Goal: Task Accomplishment & Management: Complete application form

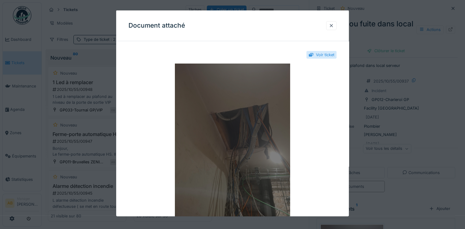
scroll to position [41, 0]
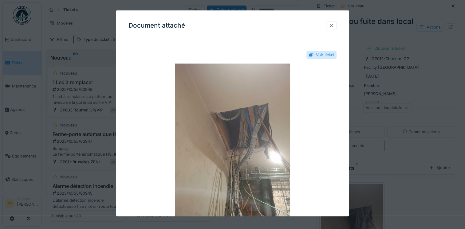
click at [334, 28] on div at bounding box center [331, 25] width 5 height 6
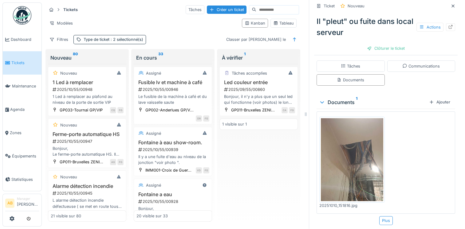
scroll to position [107, 0]
click at [25, 16] on img at bounding box center [22, 15] width 18 height 18
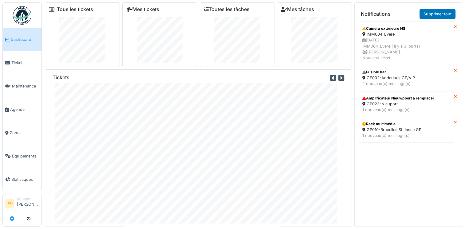
click at [11, 218] on icon at bounding box center [12, 218] width 5 height 5
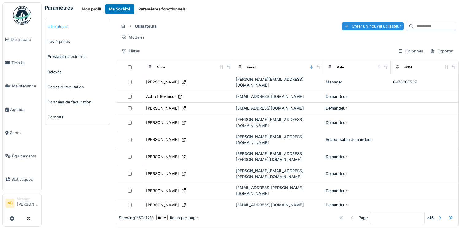
click at [55, 26] on link "Utilisateurs" at bounding box center [77, 26] width 64 height 15
click at [414, 25] on input at bounding box center [435, 26] width 42 height 9
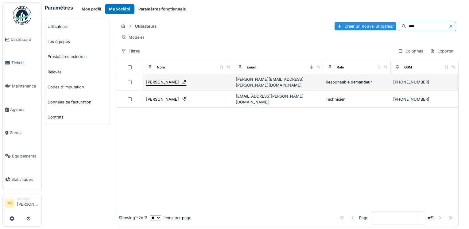
type input "****"
click at [153, 83] on div "Dimitri Romyns" at bounding box center [162, 82] width 33 height 6
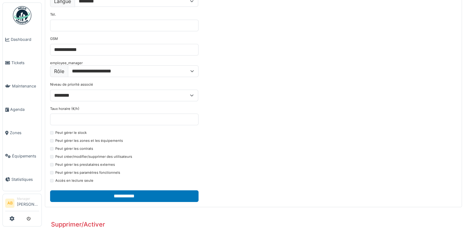
scroll to position [74, 0]
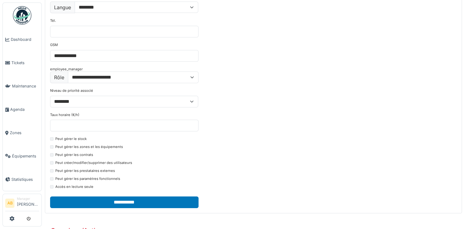
click at [463, 131] on div "**********" at bounding box center [253, 166] width 423 height 481
click at [193, 80] on select "**********" at bounding box center [133, 78] width 131 height 12
select select "*******"
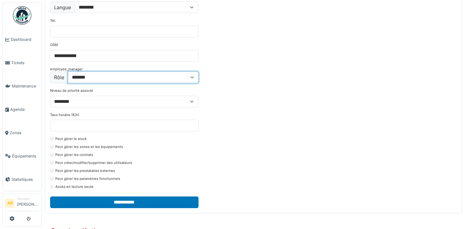
click at [68, 72] on select "**********" at bounding box center [133, 78] width 131 height 12
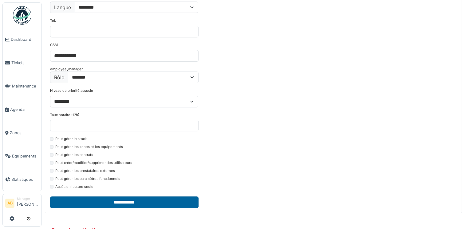
click at [155, 197] on input "**********" at bounding box center [124, 203] width 148 height 12
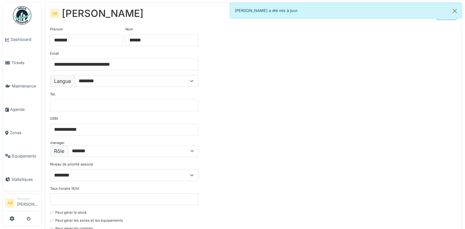
click at [14, 220] on div at bounding box center [22, 219] width 34 height 10
click at [13, 220] on icon at bounding box center [12, 218] width 5 height 5
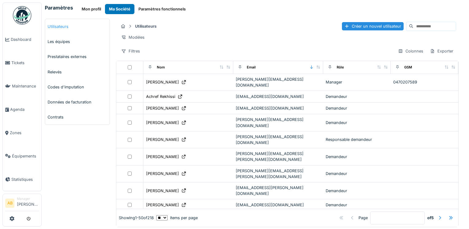
click at [61, 27] on link "Utilisateurs" at bounding box center [77, 26] width 64 height 15
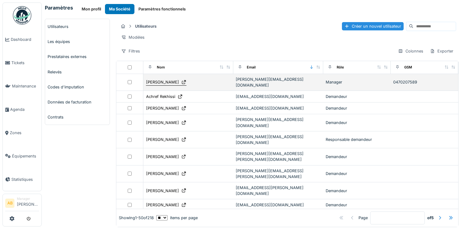
click at [161, 85] on div "[PERSON_NAME]" at bounding box center [162, 82] width 33 height 6
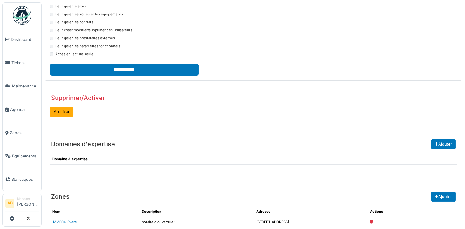
scroll to position [219, 0]
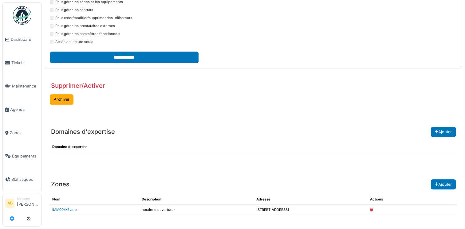
click at [12, 218] on icon at bounding box center [12, 218] width 5 height 5
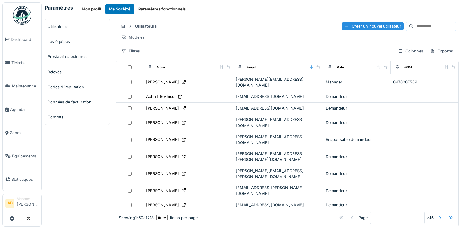
click at [414, 26] on input at bounding box center [435, 26] width 42 height 9
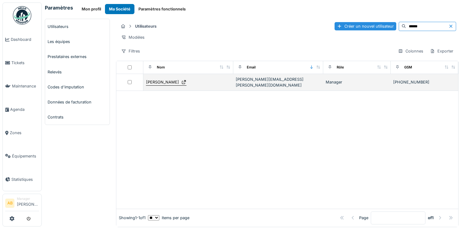
type input "******"
click at [159, 84] on div "[PERSON_NAME]" at bounding box center [162, 82] width 33 height 6
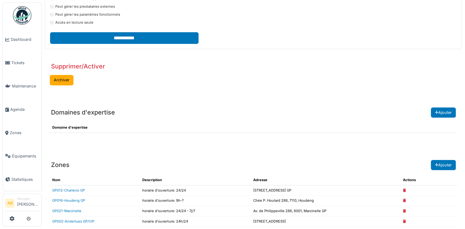
scroll to position [250, 0]
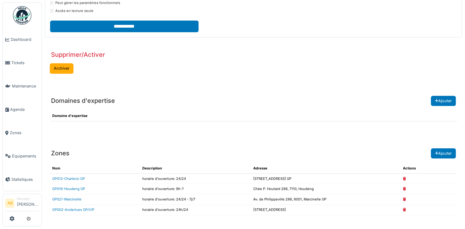
click at [406, 177] on icon at bounding box center [404, 178] width 3 height 3
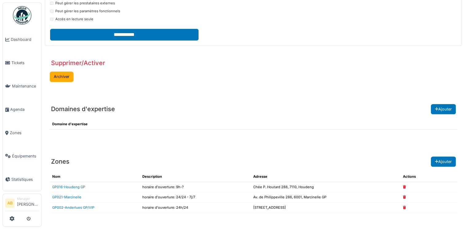
scroll to position [240, 0]
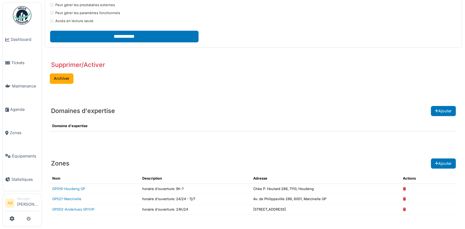
click at [405, 189] on td at bounding box center [428, 189] width 57 height 10
click at [406, 189] on icon at bounding box center [404, 188] width 3 height 3
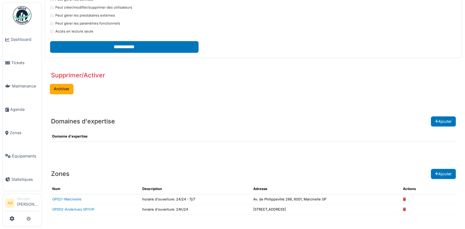
click at [405, 200] on td at bounding box center [428, 199] width 57 height 10
click at [406, 198] on icon at bounding box center [404, 199] width 3 height 3
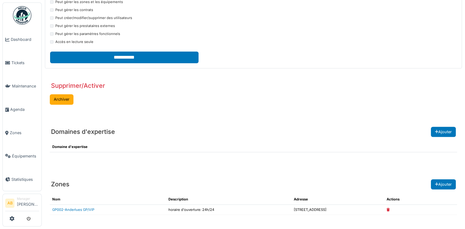
click at [389, 208] on icon at bounding box center [387, 209] width 3 height 3
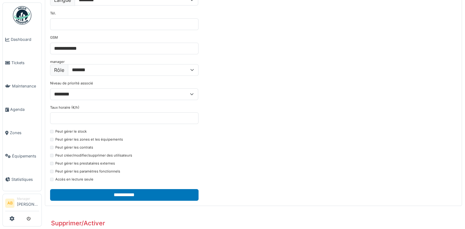
scroll to position [0, 0]
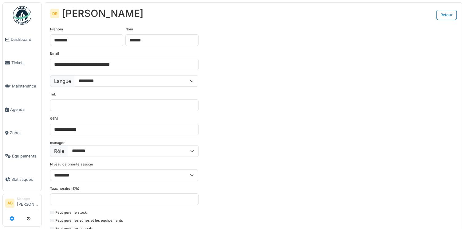
click at [11, 217] on icon at bounding box center [12, 218] width 5 height 5
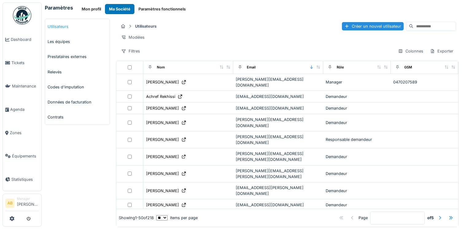
click at [62, 28] on link "Utilisateurs" at bounding box center [77, 26] width 64 height 15
click at [414, 22] on input at bounding box center [435, 26] width 42 height 9
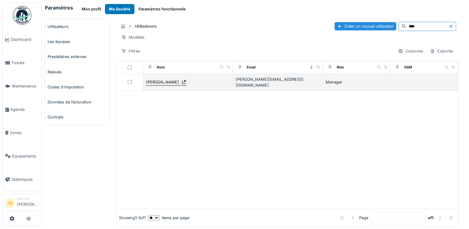
type input "****"
click at [158, 83] on div "[PERSON_NAME]" at bounding box center [162, 82] width 33 height 6
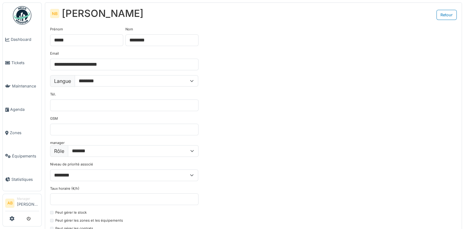
click at [21, 10] on img at bounding box center [22, 15] width 18 height 18
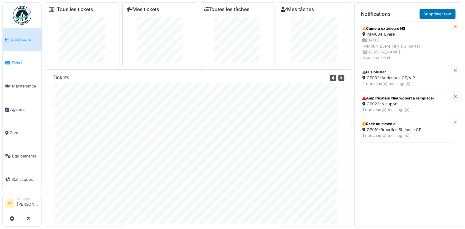
click at [14, 62] on span "Tickets" at bounding box center [25, 63] width 28 height 6
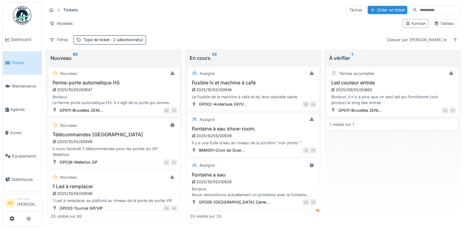
click at [65, 101] on div "Bonjour, Le ferme-porte automatique HS. Il s'agit de la porte qui donne accès a…" at bounding box center [114, 100] width 126 height 12
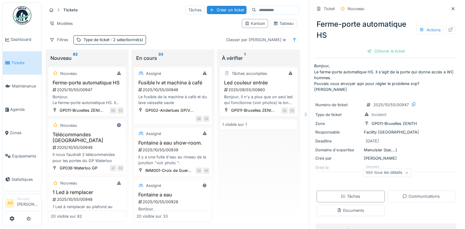
click at [392, 177] on div "Voir tous les détails" at bounding box center [387, 172] width 48 height 9
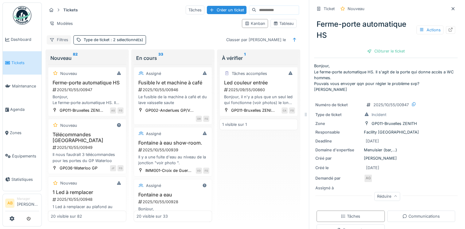
click at [57, 39] on div "Filtres" at bounding box center [59, 39] width 24 height 9
click at [183, 41] on div "Filtres Type de ticket : 2 sélectionné(s) Classer par Créé le" at bounding box center [173, 39] width 252 height 9
click at [14, 217] on icon at bounding box center [12, 218] width 5 height 5
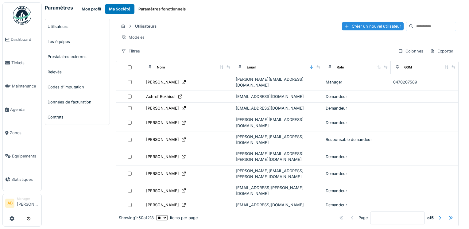
click at [92, 8] on button "Mon profil" at bounding box center [91, 9] width 27 height 10
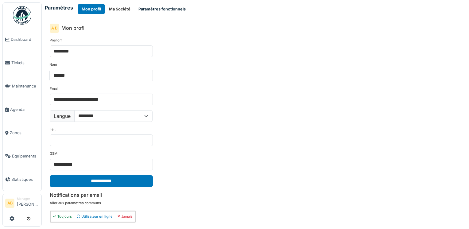
click at [152, 9] on button "Paramètres fonctionnels" at bounding box center [162, 9] width 55 height 10
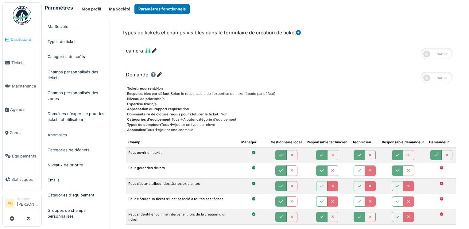
click at [19, 41] on span "Dashboard" at bounding box center [25, 40] width 28 height 6
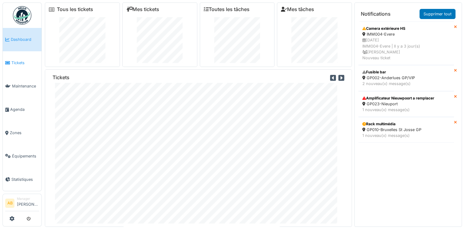
click at [15, 63] on span "Tickets" at bounding box center [25, 63] width 28 height 6
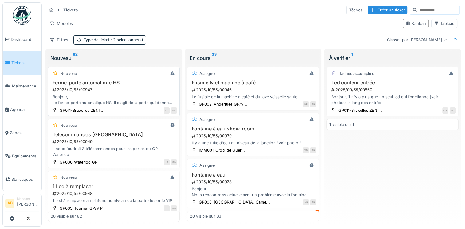
click at [89, 91] on div "2025/10/55/00947" at bounding box center [114, 90] width 125 height 6
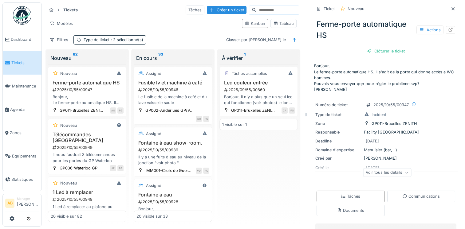
click at [404, 174] on icon at bounding box center [406, 172] width 4 height 3
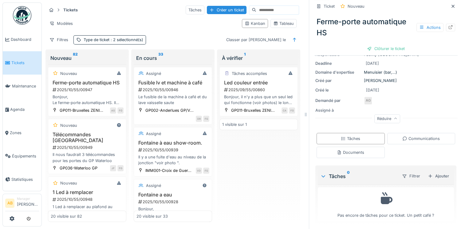
scroll to position [79, 0]
click at [402, 140] on icon at bounding box center [404, 138] width 5 height 4
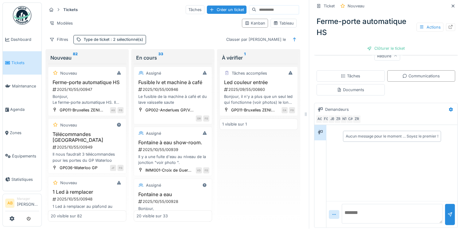
scroll to position [140, 0]
click at [369, 211] on textarea at bounding box center [392, 214] width 101 height 20
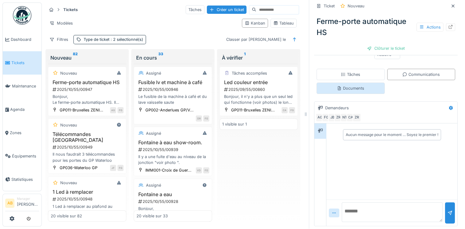
click at [361, 91] on div "Documents" at bounding box center [350, 88] width 68 height 11
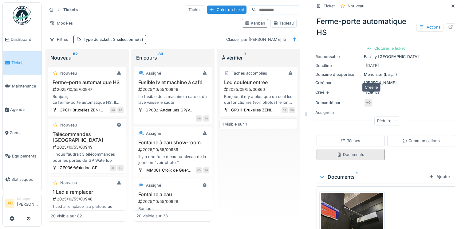
scroll to position [120, 0]
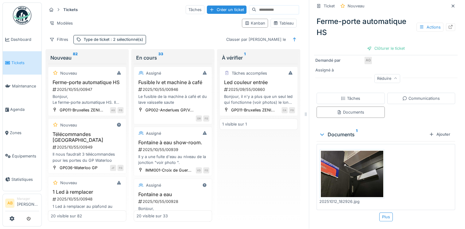
click at [352, 173] on img at bounding box center [352, 174] width 62 height 47
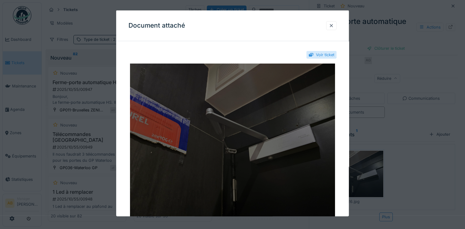
click at [232, 156] on img at bounding box center [232, 141] width 208 height 154
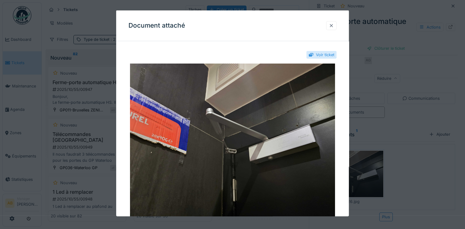
click at [329, 26] on div at bounding box center [331, 25] width 10 height 9
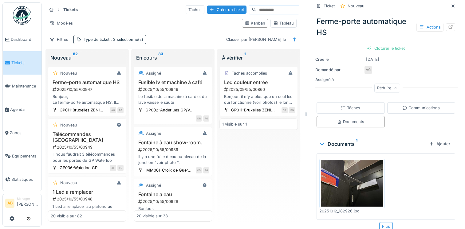
scroll to position [109, 0]
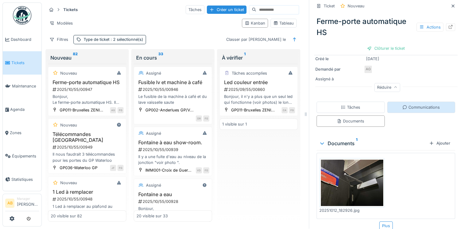
click at [427, 109] on div "Communications" at bounding box center [420, 107] width 37 height 6
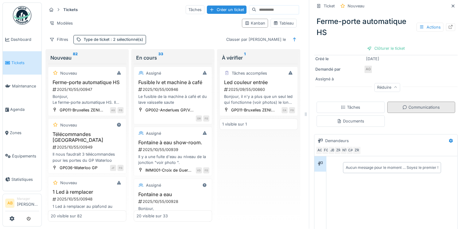
scroll to position [120, 0]
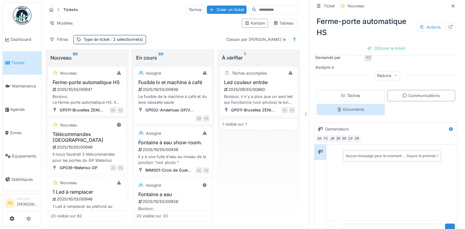
click at [355, 114] on div "Documents" at bounding box center [350, 109] width 68 height 11
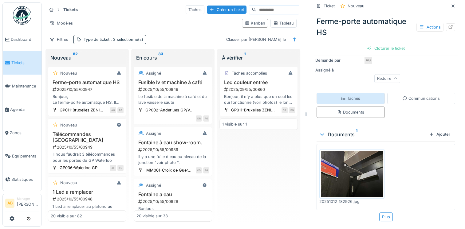
click at [347, 98] on div "Tâches" at bounding box center [350, 99] width 19 height 6
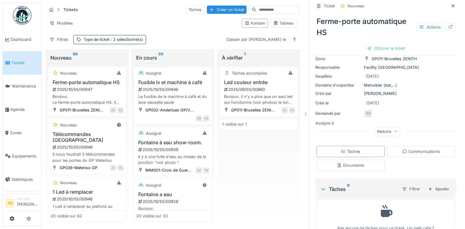
scroll to position [64, 0]
click at [448, 24] on div at bounding box center [450, 27] width 5 height 6
click at [448, 25] on div at bounding box center [450, 27] width 5 height 6
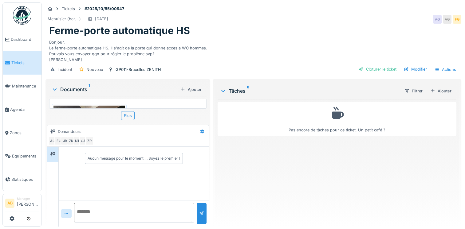
click at [223, 94] on icon at bounding box center [223, 91] width 5 height 6
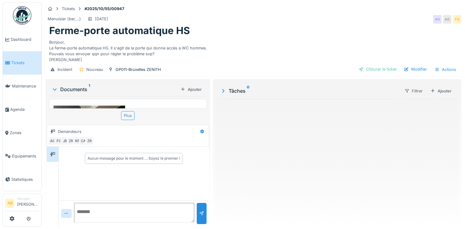
click at [223, 93] on icon at bounding box center [223, 90] width 6 height 5
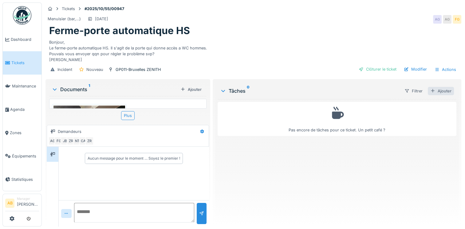
click at [437, 95] on div "Ajouter" at bounding box center [441, 91] width 26 height 8
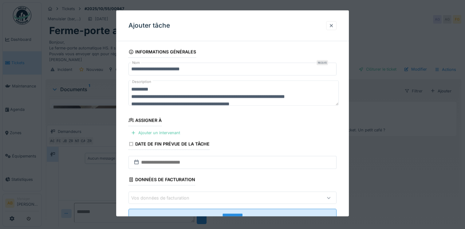
click at [266, 103] on textarea "**********" at bounding box center [233, 92] width 210 height 25
click at [164, 133] on div "Ajouter un intervenant" at bounding box center [155, 132] width 54 height 8
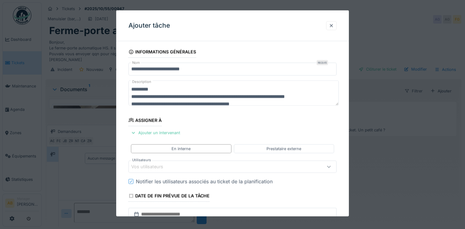
click at [163, 162] on div "Vos utilisateurs" at bounding box center [232, 167] width 208 height 12
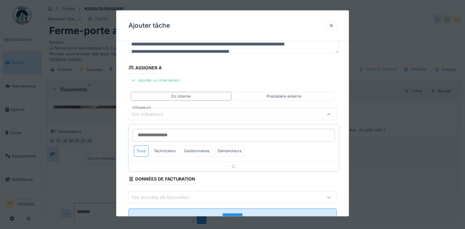
scroll to position [53, 0]
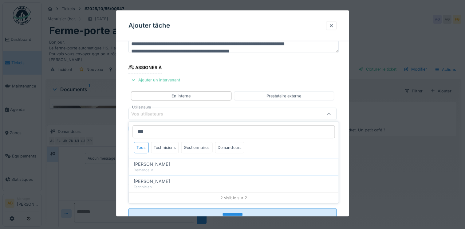
click at [152, 132] on input "***" at bounding box center [233, 131] width 202 height 13
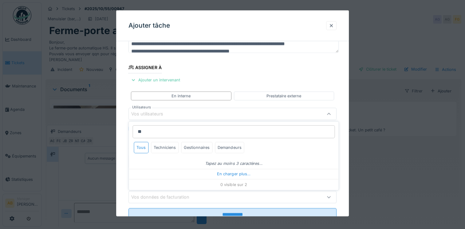
type input "*"
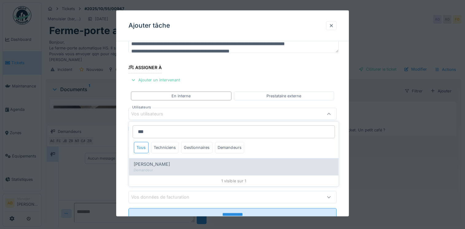
type input "***"
click at [144, 169] on div "Demandeur" at bounding box center [234, 170] width 200 height 5
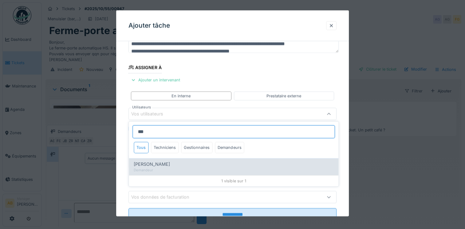
type input "****"
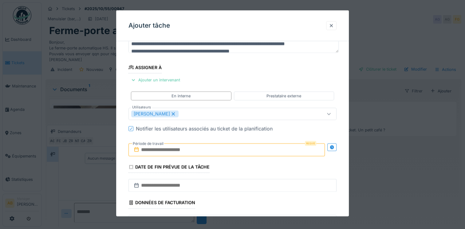
click at [220, 76] on fieldset "**********" at bounding box center [232, 121] width 208 height 257
click at [271, 148] on input "text" at bounding box center [226, 149] width 196 height 13
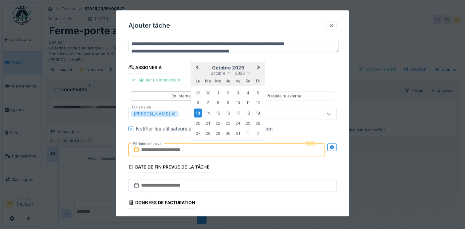
click at [196, 111] on div "13" at bounding box center [198, 112] width 8 height 9
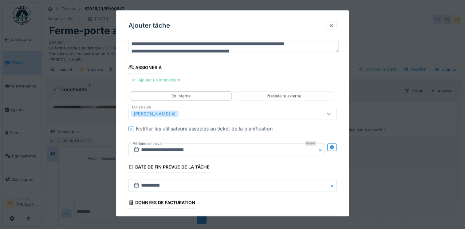
click at [323, 151] on button "Close" at bounding box center [321, 149] width 7 height 13
click at [254, 153] on input "text" at bounding box center [226, 149] width 196 height 13
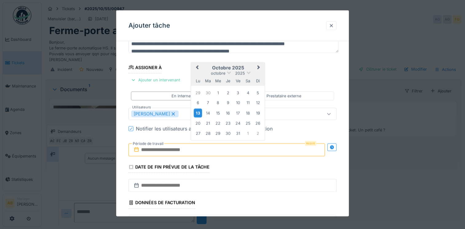
click at [197, 112] on div "13" at bounding box center [198, 112] width 8 height 9
click at [226, 114] on div "16" at bounding box center [228, 113] width 8 height 8
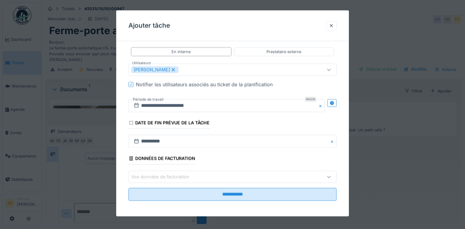
scroll to position [5, 0]
click at [163, 66] on div "Khalid Ayad" at bounding box center [154, 69] width 47 height 7
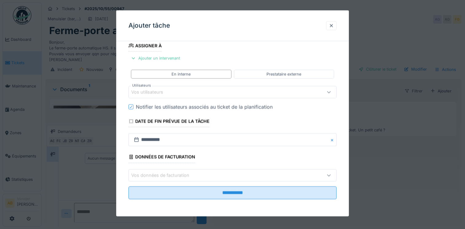
scroll to position [73, 0]
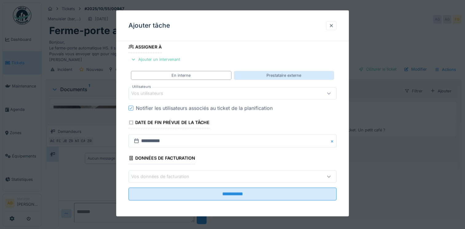
click at [278, 71] on div "Prestataire externe" at bounding box center [284, 75] width 100 height 9
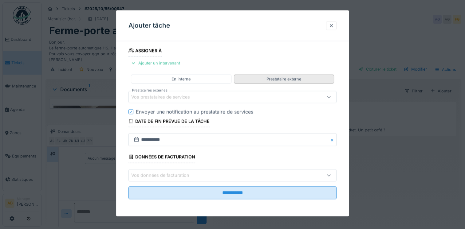
scroll to position [68, 0]
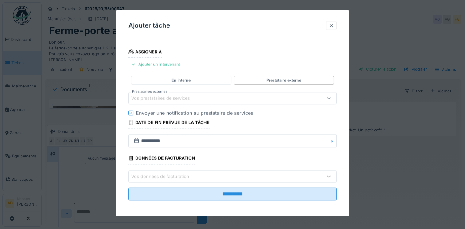
click at [215, 98] on div "Vos prestataires de services" at bounding box center [219, 98] width 177 height 7
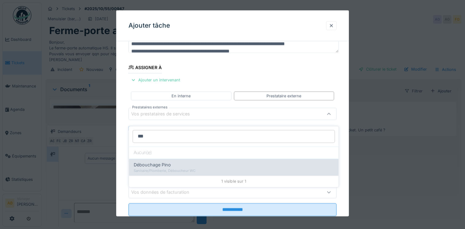
type input "***"
click at [201, 168] on div "Sanitaire/Plomberie, Déboucheur WC" at bounding box center [234, 170] width 200 height 5
type input "***"
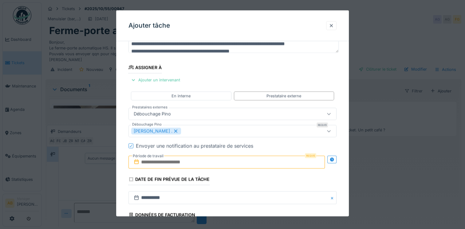
click at [172, 163] on input "text" at bounding box center [226, 162] width 196 height 13
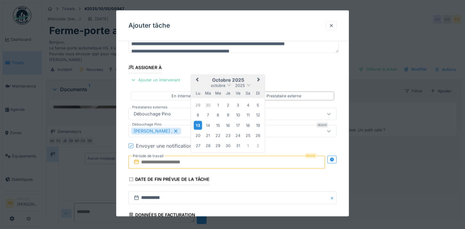
click at [197, 122] on div "13" at bounding box center [198, 125] width 8 height 9
click at [210, 121] on div "14" at bounding box center [208, 125] width 8 height 8
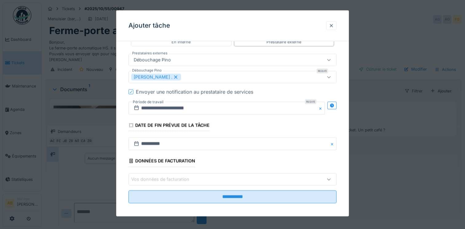
scroll to position [109, 0]
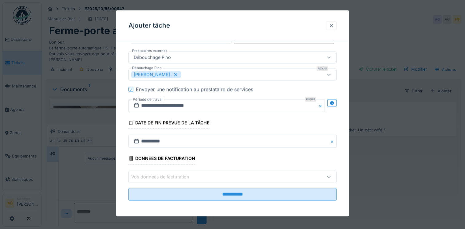
click at [328, 174] on div at bounding box center [328, 177] width 15 height 12
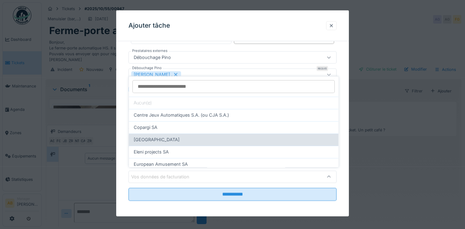
scroll to position [5, 0]
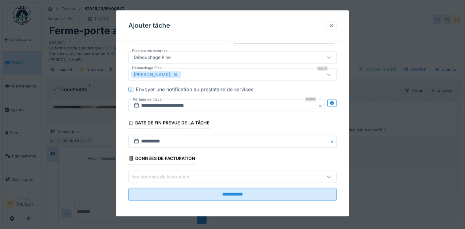
click at [334, 25] on div at bounding box center [331, 25] width 5 height 6
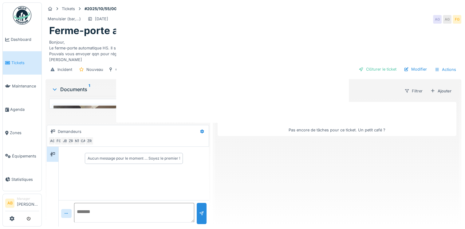
scroll to position [0, 0]
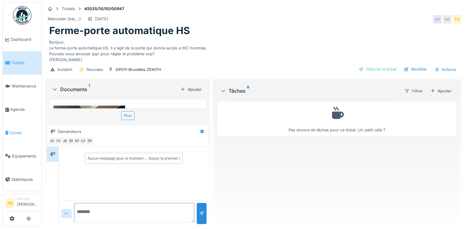
click at [9, 130] on li "Zones" at bounding box center [22, 133] width 34 height 6
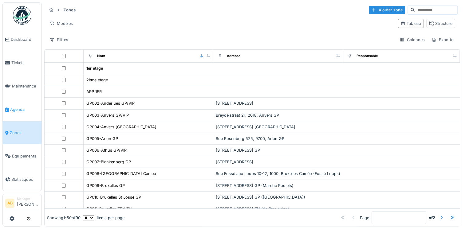
click at [18, 103] on link "Agenda" at bounding box center [22, 109] width 39 height 23
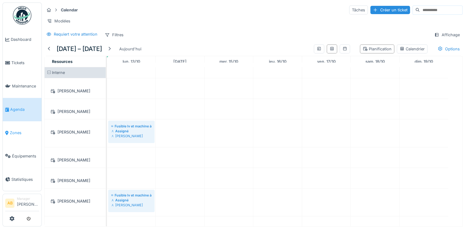
click at [14, 132] on link "Zones" at bounding box center [22, 132] width 39 height 23
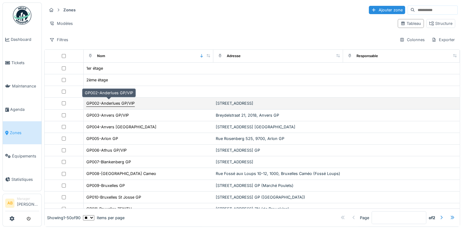
click at [131, 104] on div "GP002-Anderlues GP/VIP" at bounding box center [110, 103] width 48 height 6
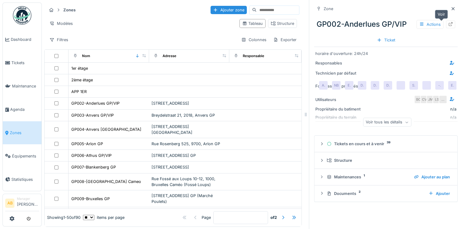
click at [446, 27] on div at bounding box center [450, 25] width 9 height 8
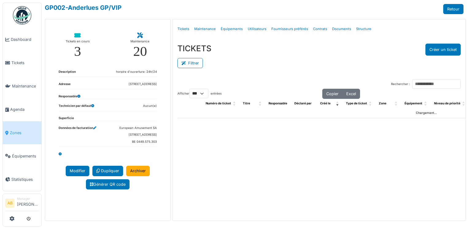
select select "***"
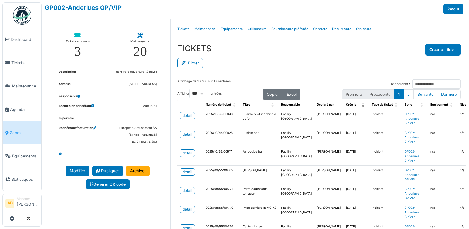
click at [17, 130] on span "Zones" at bounding box center [24, 133] width 29 height 6
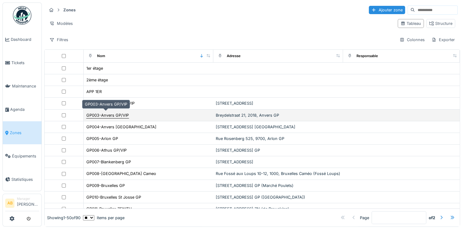
click at [119, 112] on div "GP003-Anvers GP/VIP" at bounding box center [107, 115] width 42 height 6
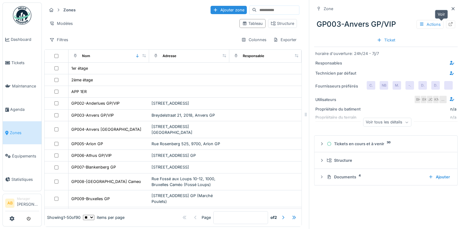
click at [448, 25] on icon at bounding box center [450, 24] width 5 height 4
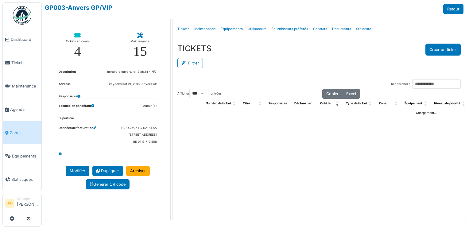
select select "***"
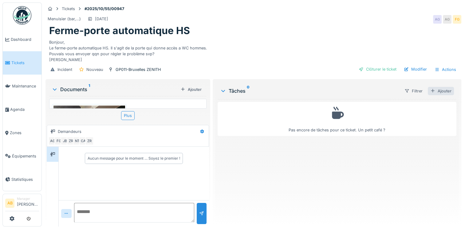
click at [441, 95] on div "Ajouter" at bounding box center [441, 91] width 26 height 8
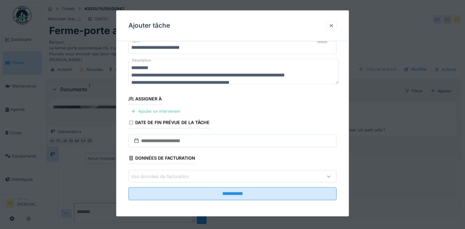
scroll to position [5, 0]
click at [334, 173] on div at bounding box center [328, 176] width 15 height 12
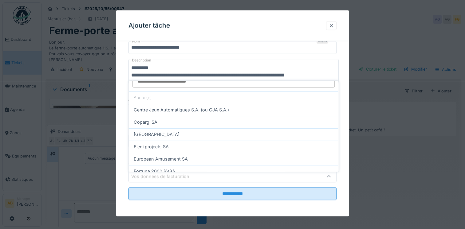
scroll to position [0, 0]
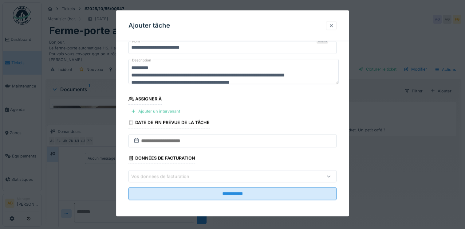
click at [333, 23] on div at bounding box center [331, 25] width 5 height 6
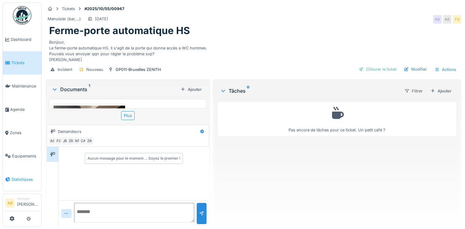
click at [17, 168] on link "Statistiques" at bounding box center [22, 179] width 39 height 23
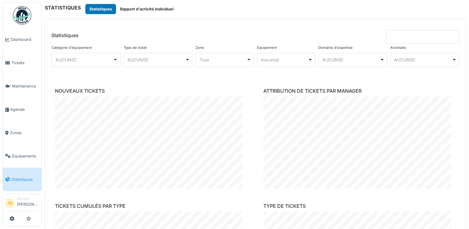
click at [243, 60] on div "Tous Remove item" at bounding box center [223, 60] width 47 height 6
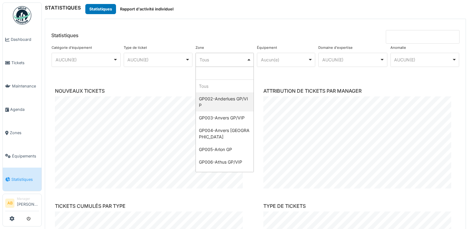
select select "****"
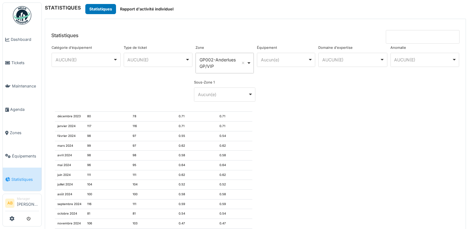
scroll to position [476, 0]
click at [12, 39] on span "Dashboard" at bounding box center [25, 40] width 28 height 6
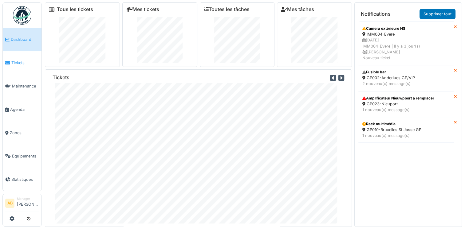
click at [11, 60] on span "Tickets" at bounding box center [25, 63] width 28 height 6
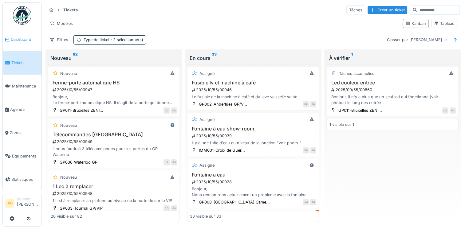
click at [10, 41] on li "Dashboard" at bounding box center [22, 40] width 34 height 6
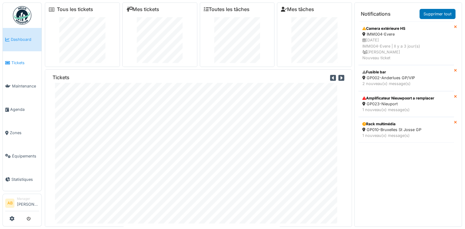
click at [15, 57] on link "Tickets" at bounding box center [22, 62] width 39 height 23
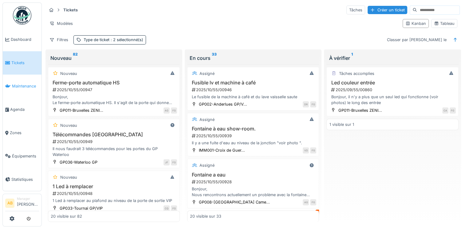
click at [15, 83] on span "Maintenance" at bounding box center [25, 86] width 27 height 6
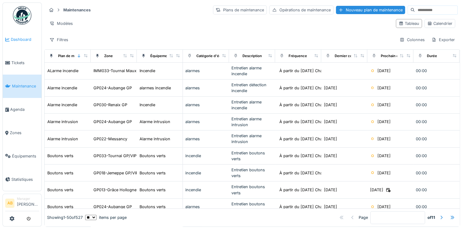
click at [21, 44] on link "Dashboard" at bounding box center [22, 39] width 39 height 23
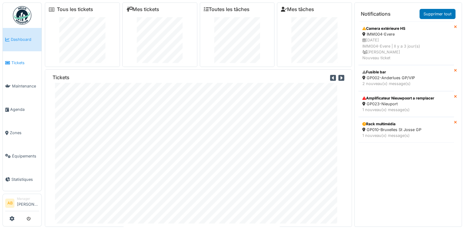
click at [14, 64] on span "Tickets" at bounding box center [25, 63] width 28 height 6
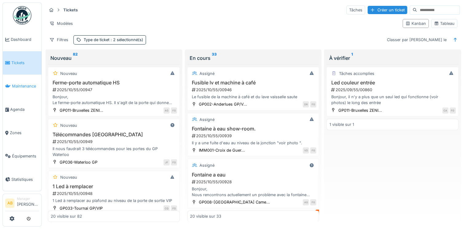
click at [20, 95] on link "Maintenance" at bounding box center [22, 86] width 39 height 23
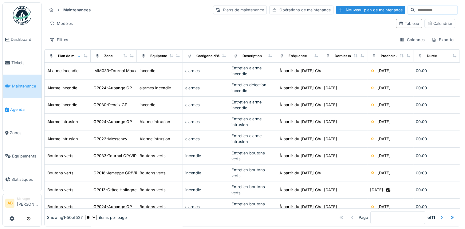
click at [12, 115] on link "Agenda" at bounding box center [22, 109] width 39 height 23
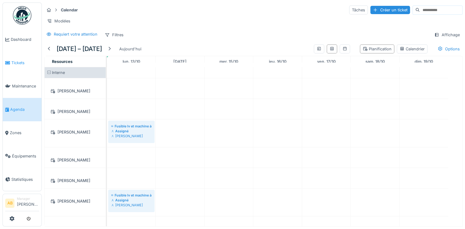
click at [18, 57] on link "Tickets" at bounding box center [22, 62] width 39 height 23
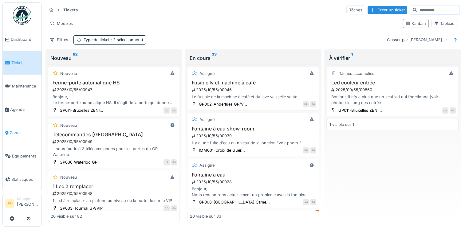
click at [12, 130] on span "Zones" at bounding box center [24, 133] width 29 height 6
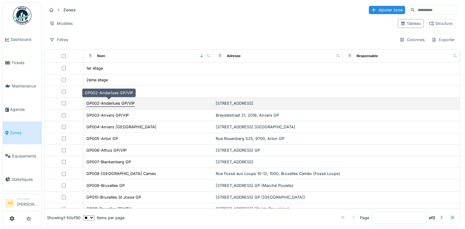
click at [123, 101] on div "GP002-Anderlues GP/VIP" at bounding box center [110, 103] width 48 height 6
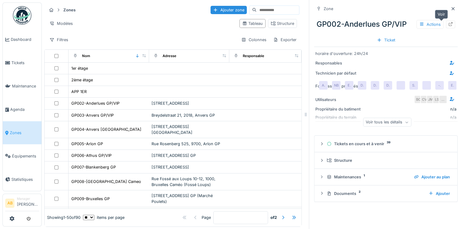
click at [448, 25] on icon at bounding box center [450, 24] width 5 height 4
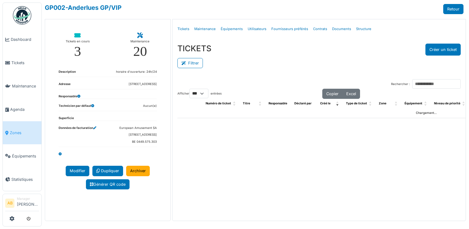
select select "***"
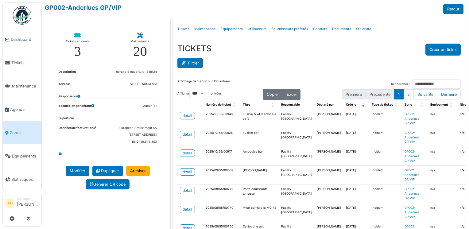
click at [191, 67] on button "Filtrer" at bounding box center [190, 63] width 25 height 10
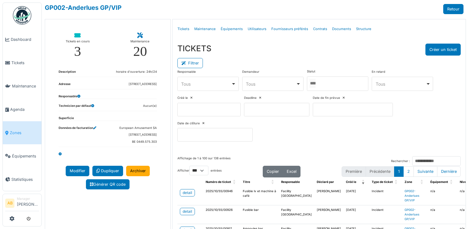
click at [334, 80] on div at bounding box center [337, 83] width 61 height 14
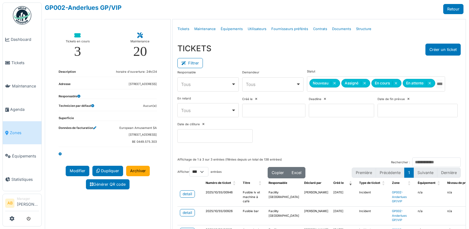
click at [350, 47] on div "TICKETS Créer un ticket" at bounding box center [320, 50] width 284 height 12
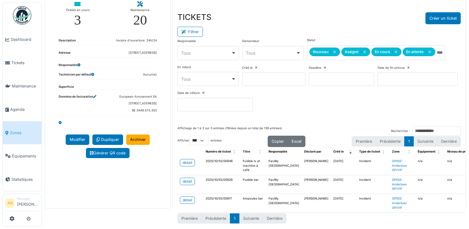
scroll to position [33, 0]
click at [187, 197] on div "detail" at bounding box center [188, 200] width 10 height 6
click at [389, 96] on div "Responsable **** Tous Remove item Tous Abdellah Bodadi Dimitri Romyns Massimo M…" at bounding box center [320, 77] width 284 height 78
click at [17, 41] on span "Dashboard" at bounding box center [25, 40] width 28 height 6
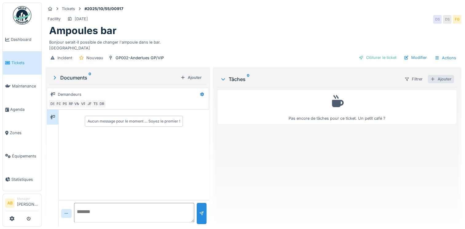
click at [430, 81] on div at bounding box center [432, 79] width 5 height 6
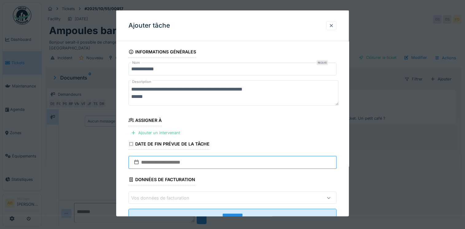
click at [219, 160] on input "text" at bounding box center [232, 162] width 208 height 13
click at [175, 135] on div "Ajouter un intervenant" at bounding box center [155, 132] width 54 height 8
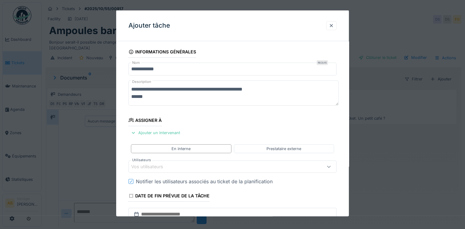
click at [161, 166] on div "Vos utilisateurs" at bounding box center [151, 166] width 41 height 7
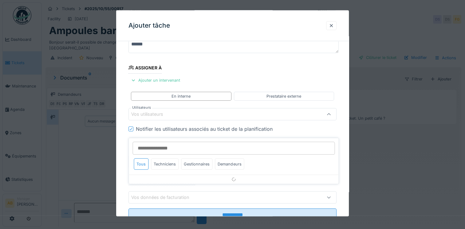
scroll to position [53, 0]
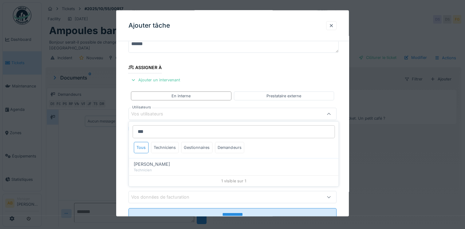
type input "***"
click at [161, 166] on span "Iulian Vilcinschi" at bounding box center [152, 164] width 36 height 7
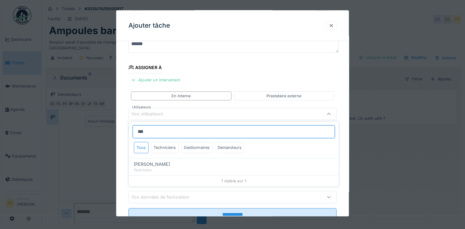
type input "****"
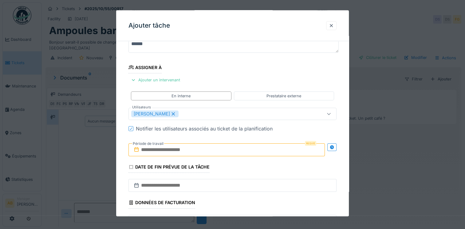
click at [216, 70] on fieldset "**********" at bounding box center [232, 121] width 208 height 257
click at [171, 150] on input "text" at bounding box center [226, 149] width 196 height 13
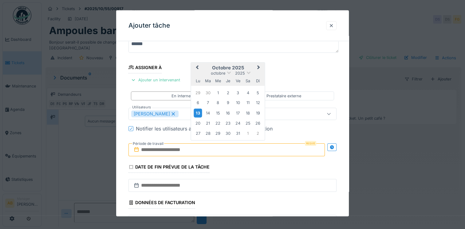
click at [198, 110] on div "13" at bounding box center [198, 112] width 8 height 9
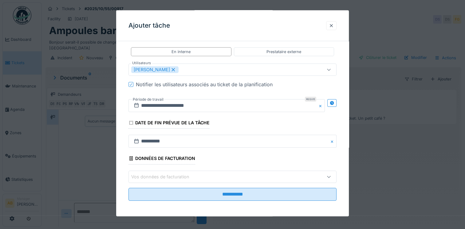
scroll to position [5, 0]
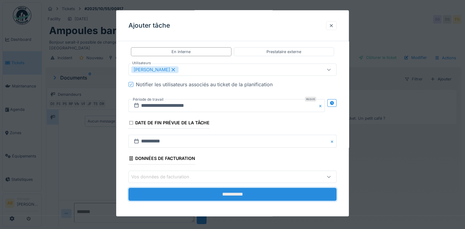
click at [236, 192] on input "**********" at bounding box center [232, 194] width 208 height 13
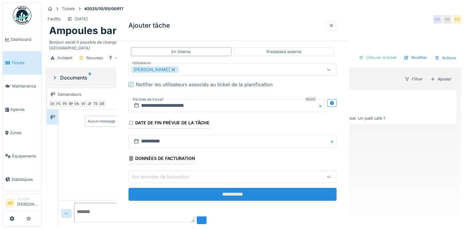
scroll to position [0, 0]
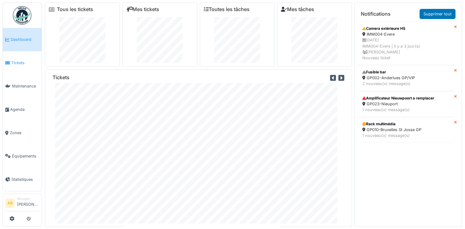
click at [12, 60] on span "Tickets" at bounding box center [25, 63] width 28 height 6
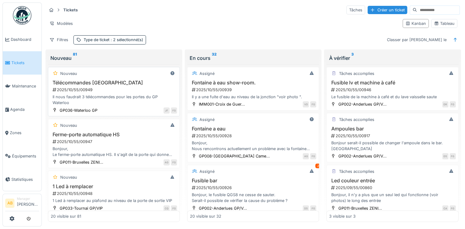
click at [114, 92] on div "Télécommandes [GEOGRAPHIC_DATA] 2025/10/55/00949 Il nous faudrait 3 télécommand…" at bounding box center [114, 93] width 126 height 26
